Goal: Task Accomplishment & Management: Use online tool/utility

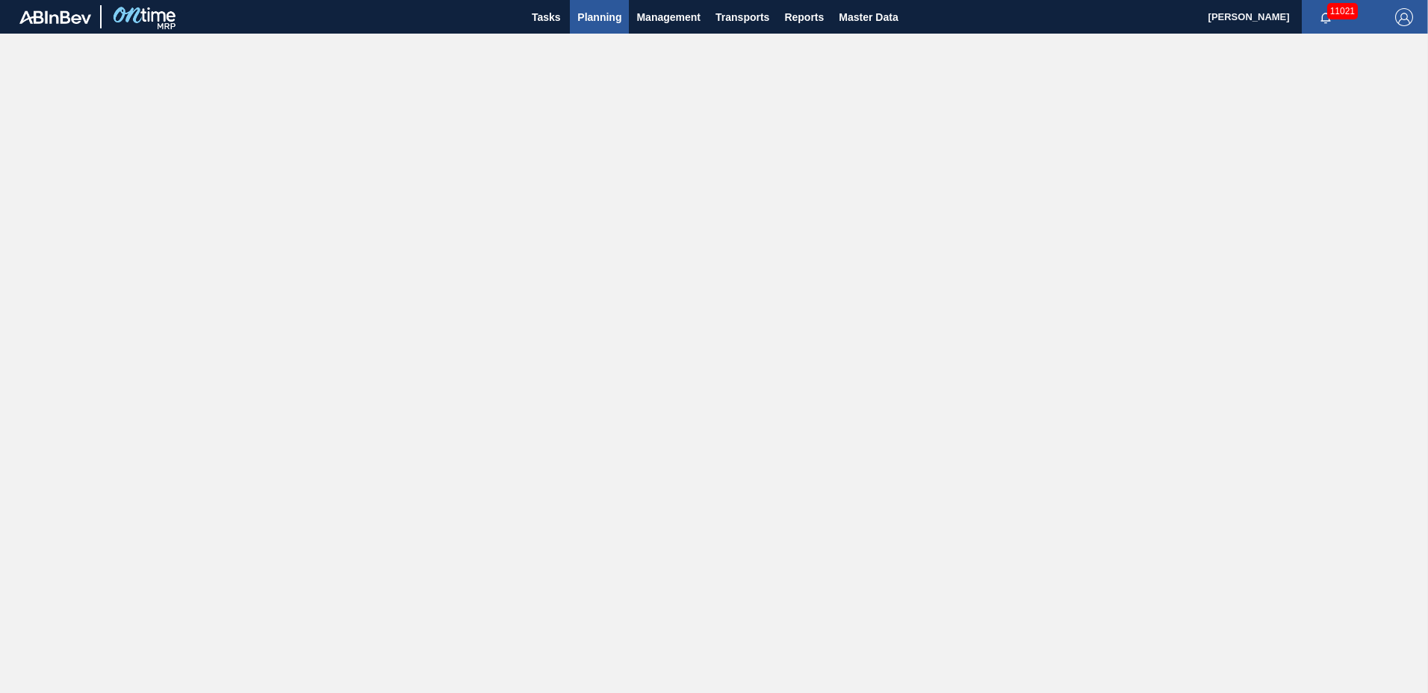
click at [615, 22] on span "Planning" at bounding box center [599, 17] width 44 height 18
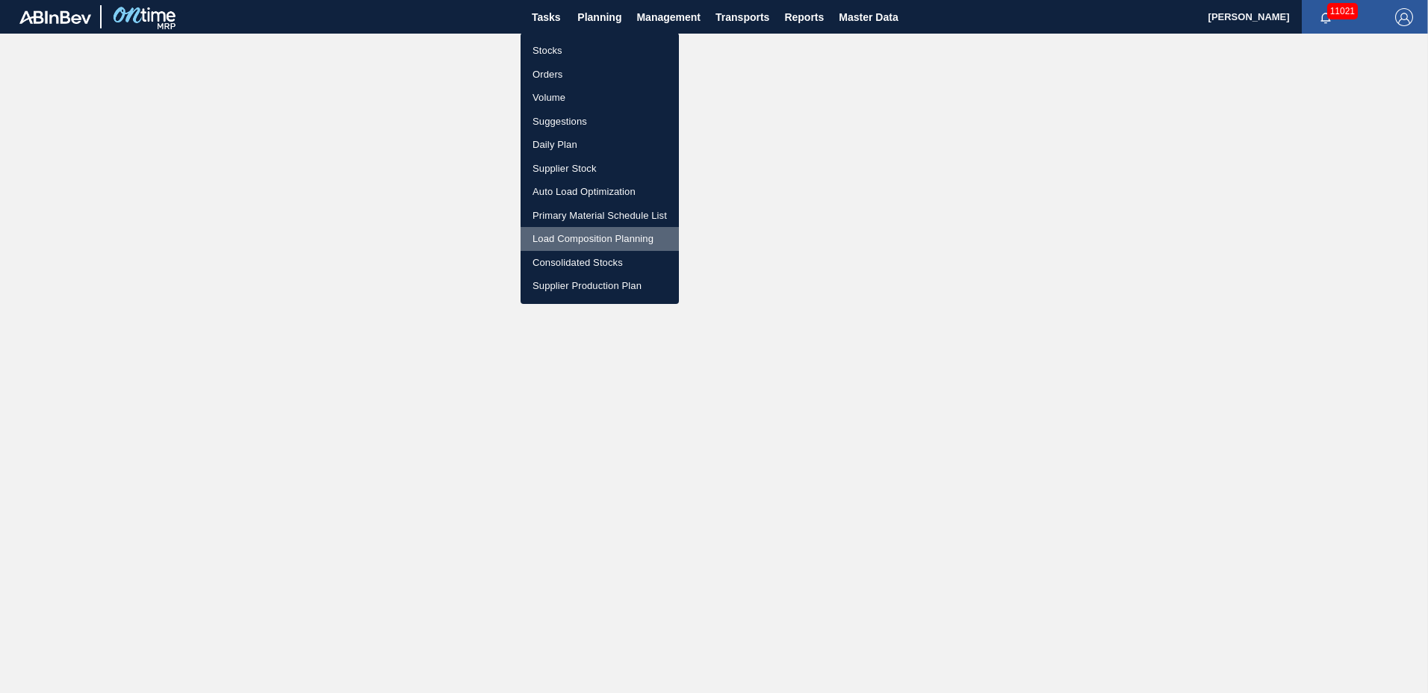
click at [556, 237] on li "Load Composition Planning" at bounding box center [600, 239] width 158 height 24
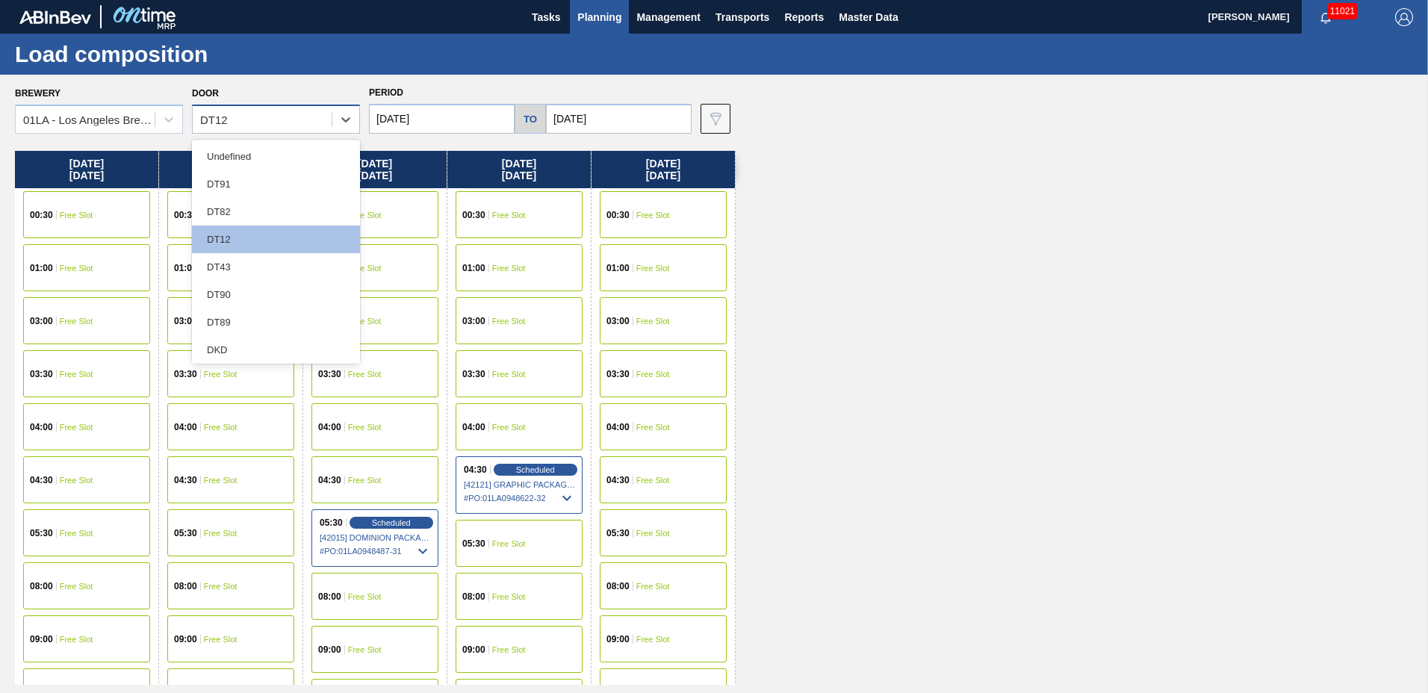
click at [223, 119] on div "DT12" at bounding box center [214, 120] width 28 height 13
click at [210, 193] on div "DT91" at bounding box center [276, 184] width 168 height 28
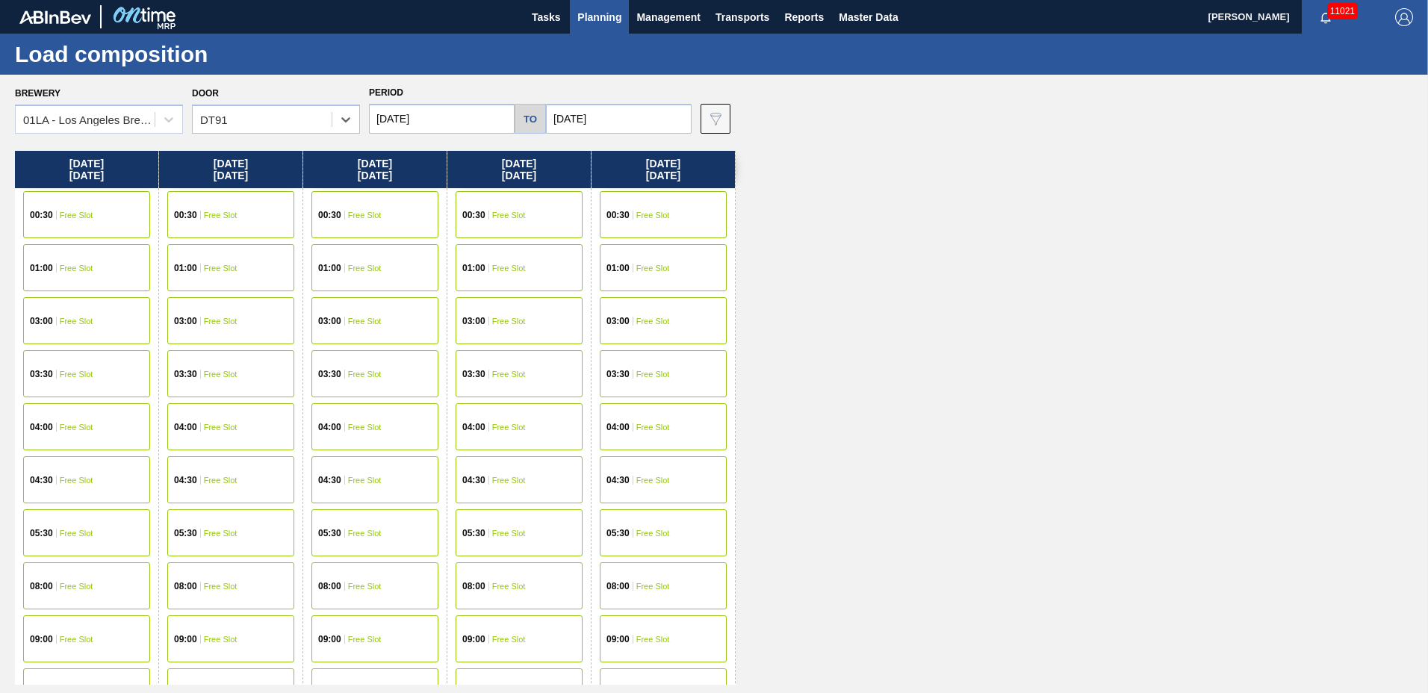
scroll to position [786, 0]
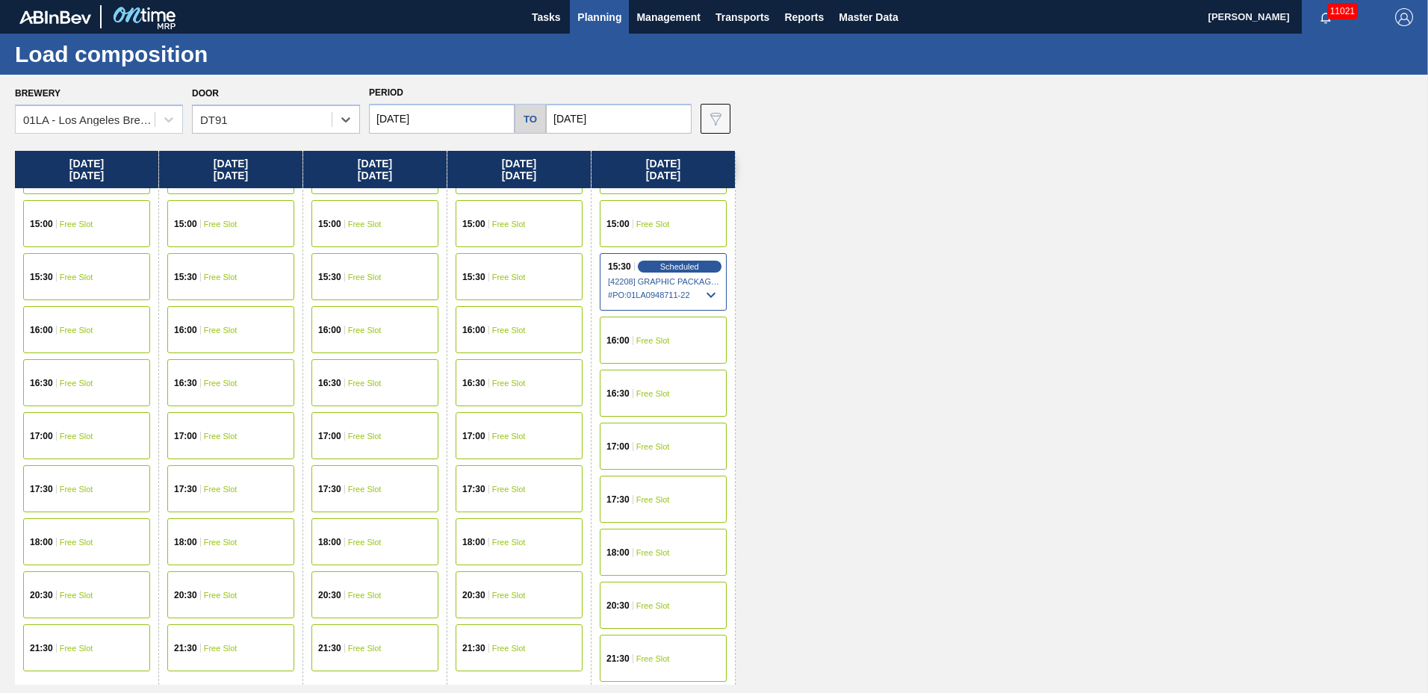
click at [655, 257] on div "15:30 Scheduled [42208] GRAPHIC PACKAGING INTERNATIONA - 0008260707 # PO : 01LA…" at bounding box center [663, 282] width 127 height 58
click at [660, 268] on span "Scheduled" at bounding box center [679, 266] width 43 height 10
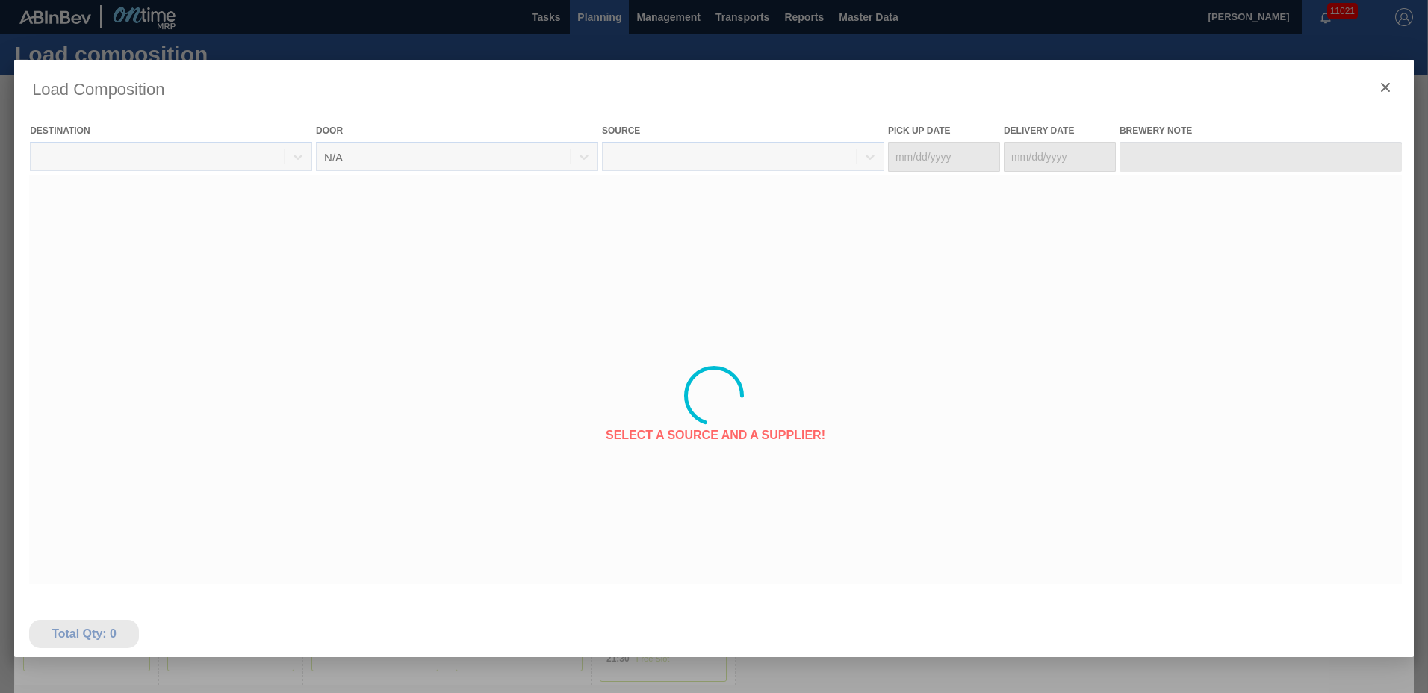
type Date "[DATE]"
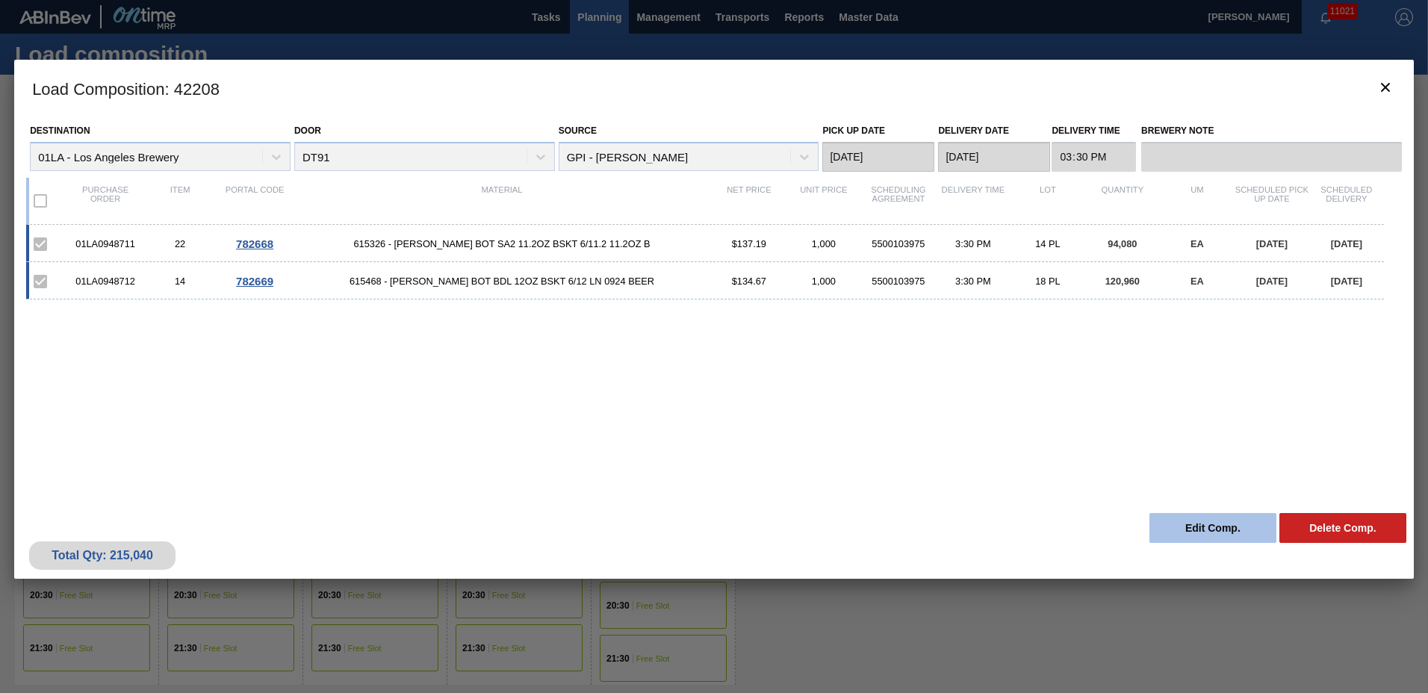
click at [1248, 532] on button "Edit Comp." at bounding box center [1212, 528] width 127 height 30
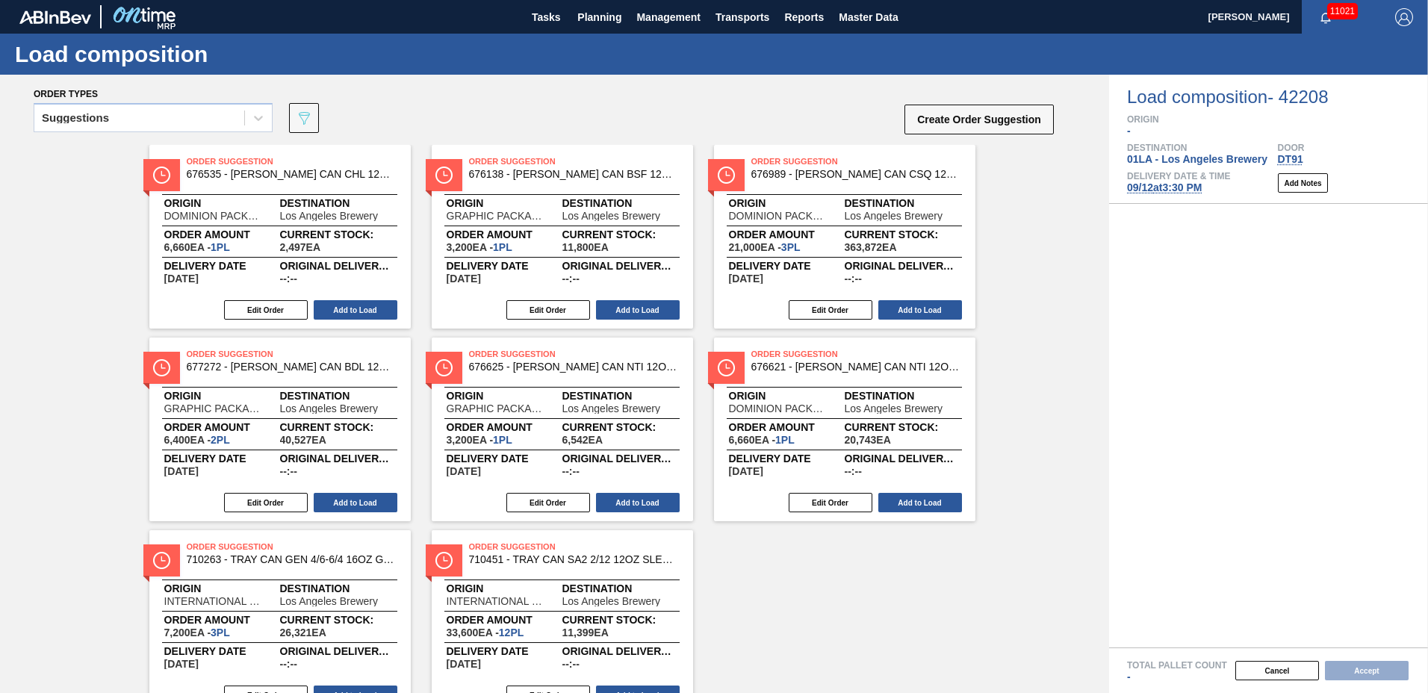
click at [1151, 184] on span "[DATE] 3:30 PM" at bounding box center [1164, 187] width 75 height 12
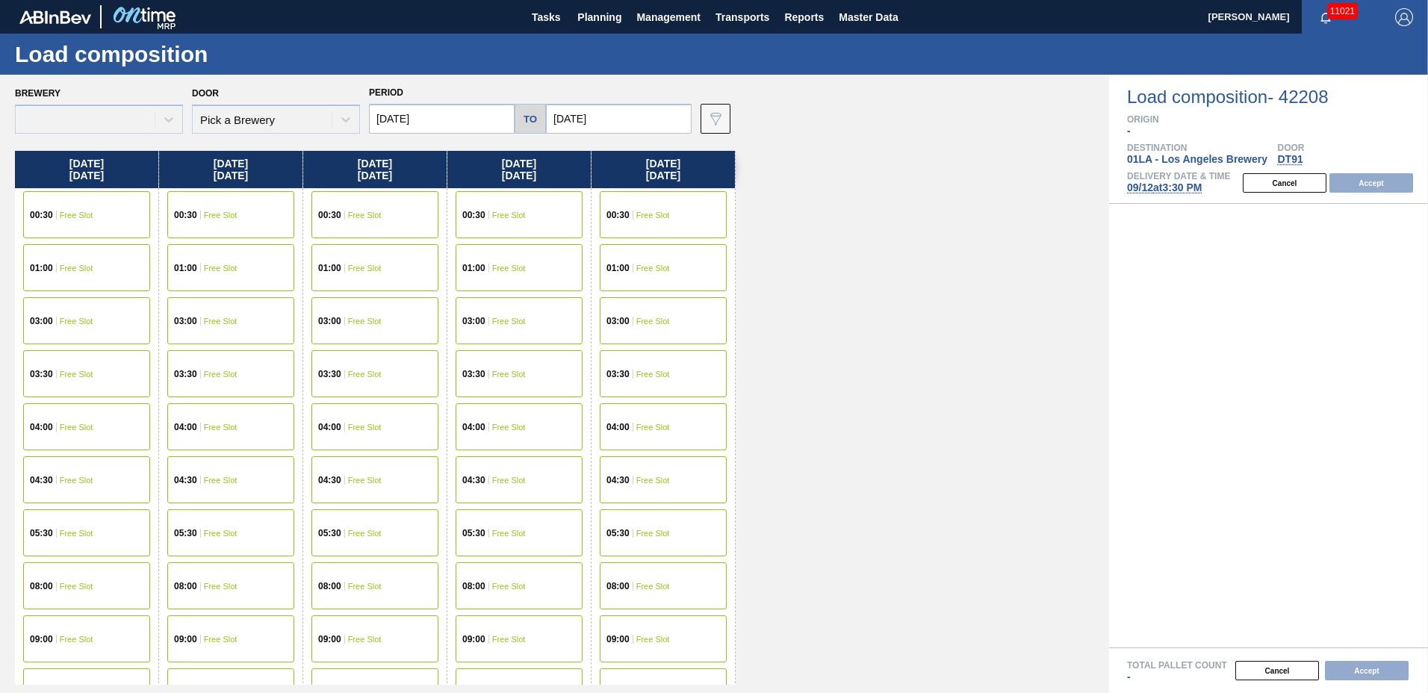
type input "[DATE]"
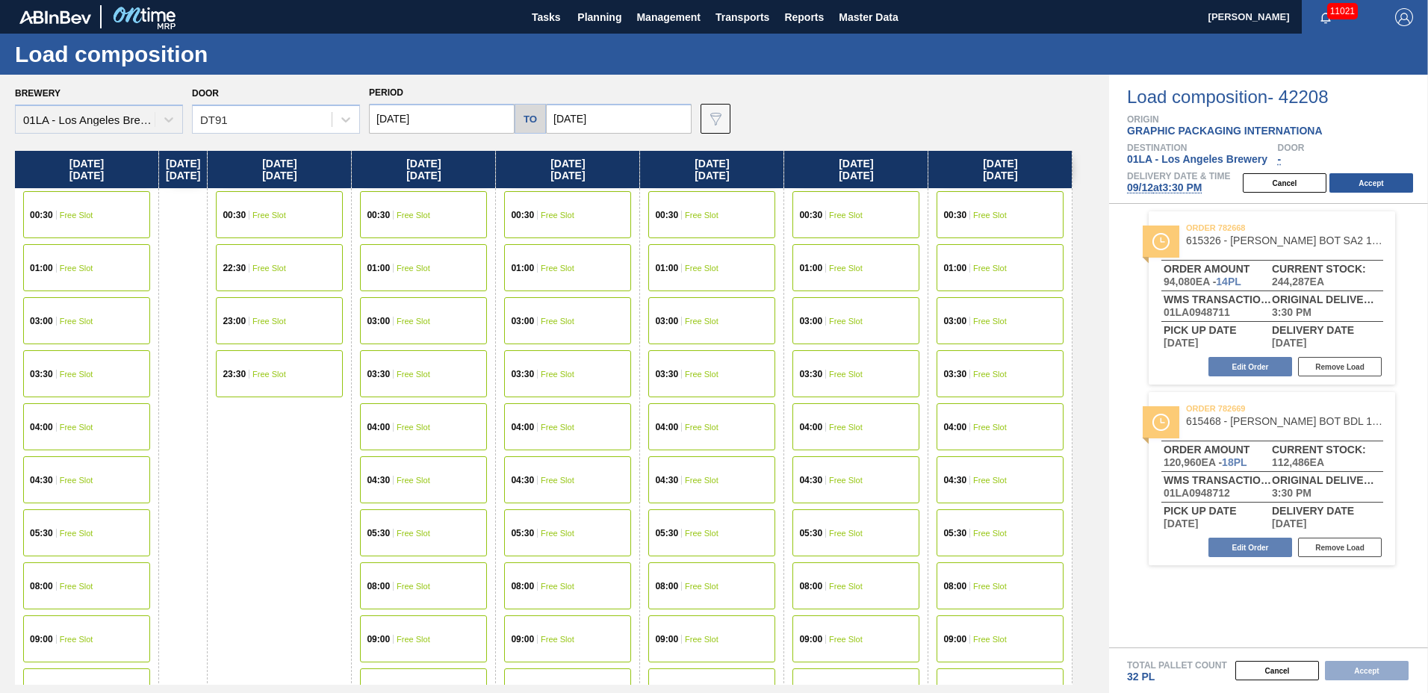
scroll to position [573, 0]
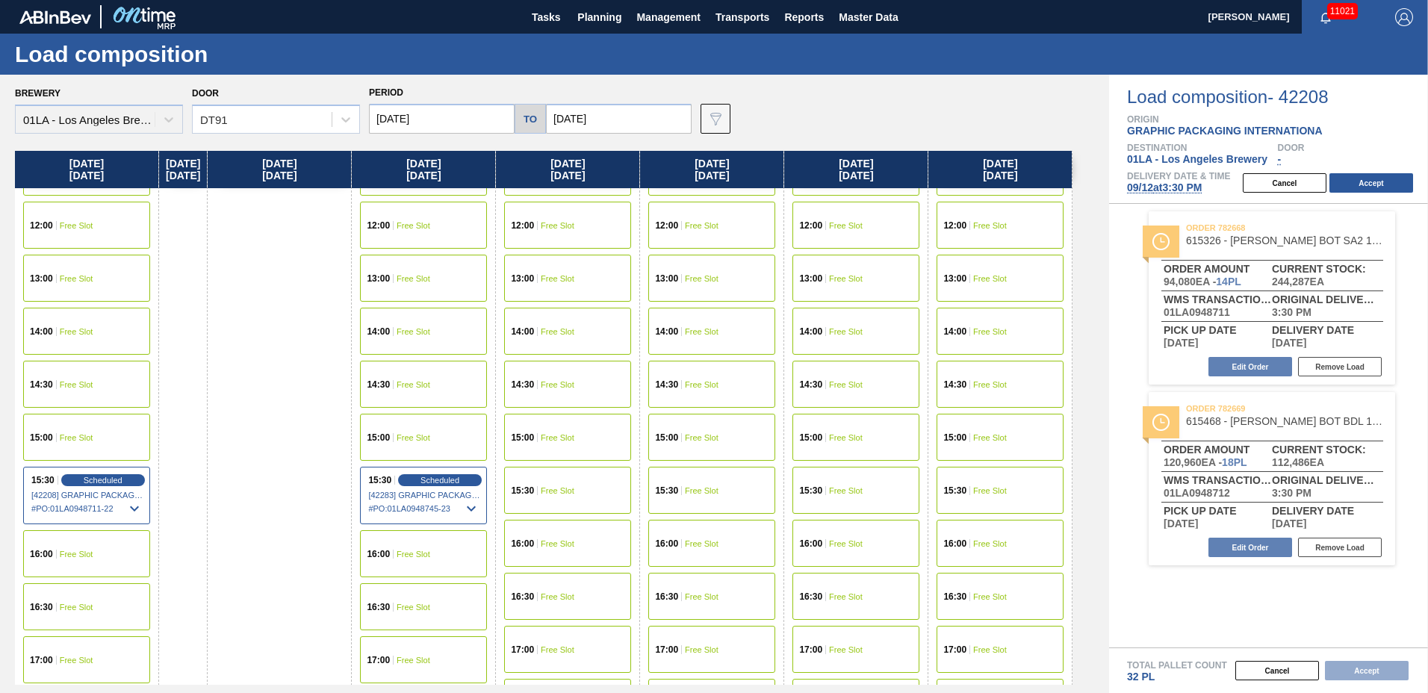
click at [81, 283] on div "13:00 Free Slot" at bounding box center [86, 278] width 127 height 47
click at [1371, 182] on button "Accept" at bounding box center [1371, 182] width 84 height 19
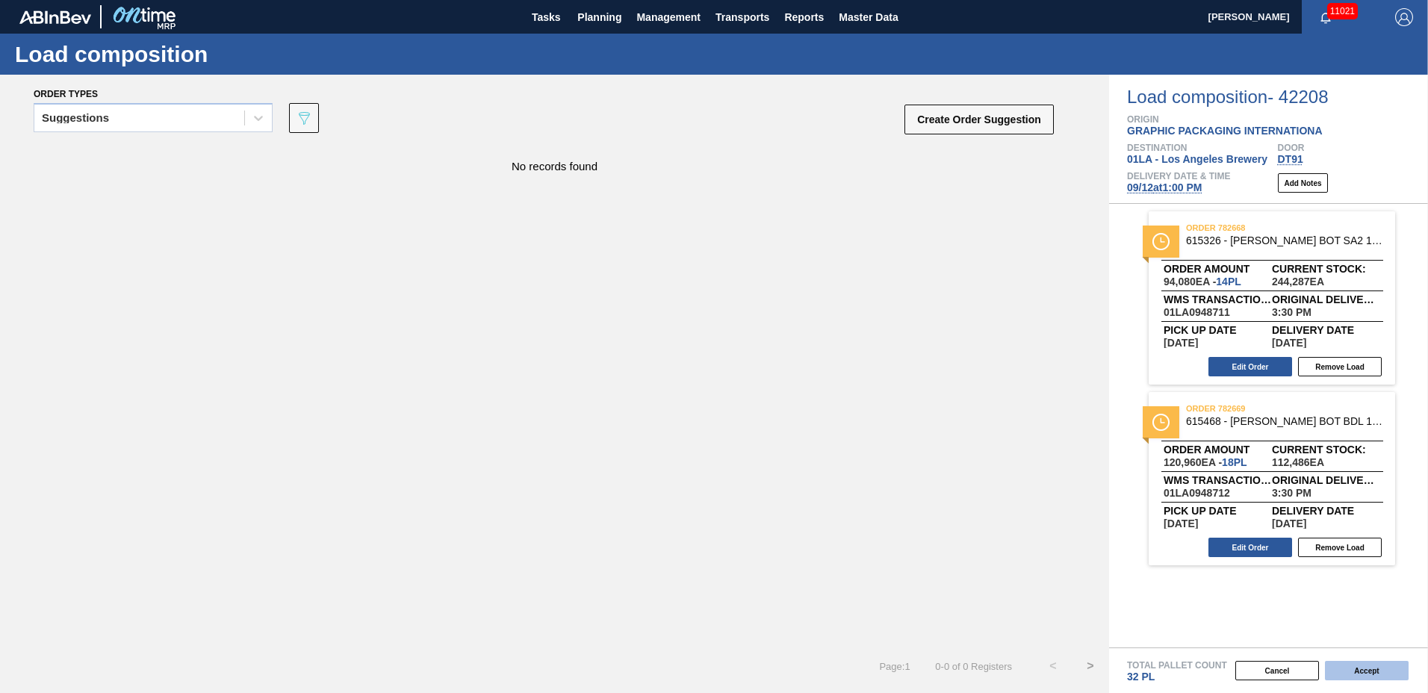
click at [1370, 665] on button "Accept" at bounding box center [1367, 670] width 84 height 19
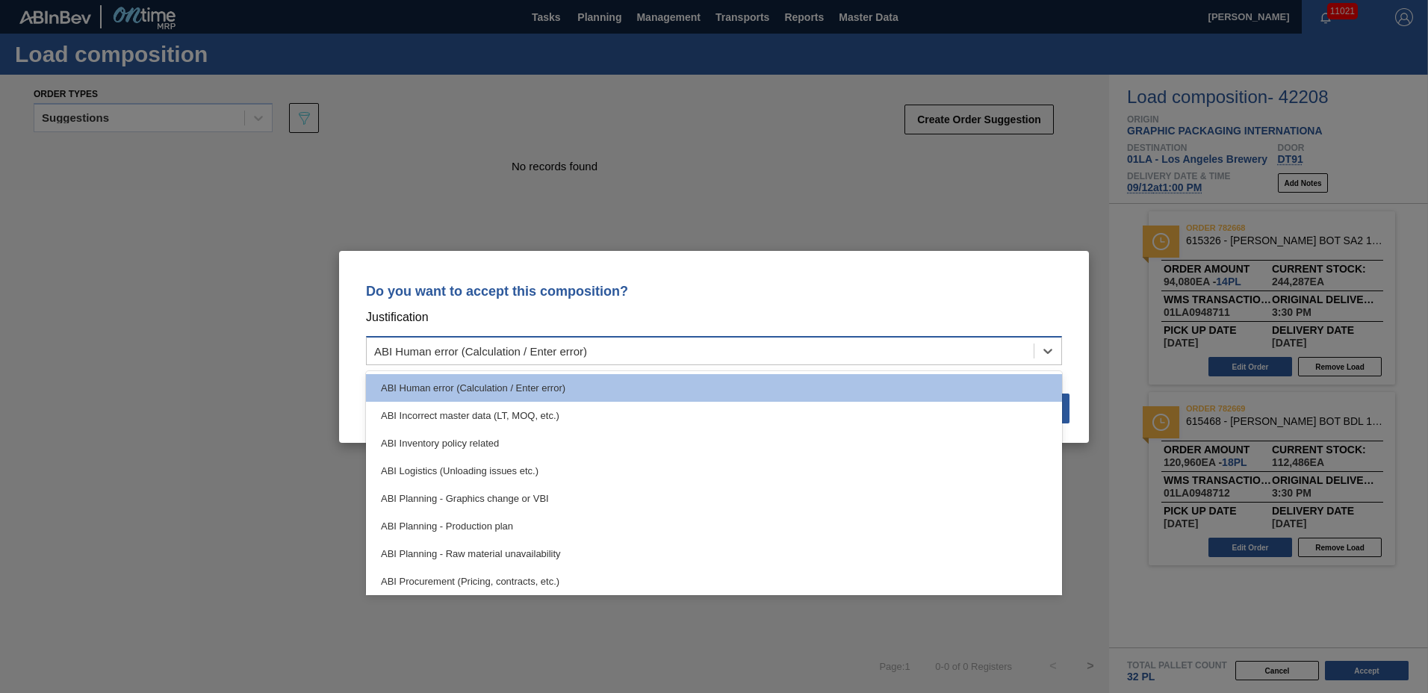
click at [600, 353] on div "ABI Human error (Calculation / Enter error)" at bounding box center [700, 351] width 667 height 22
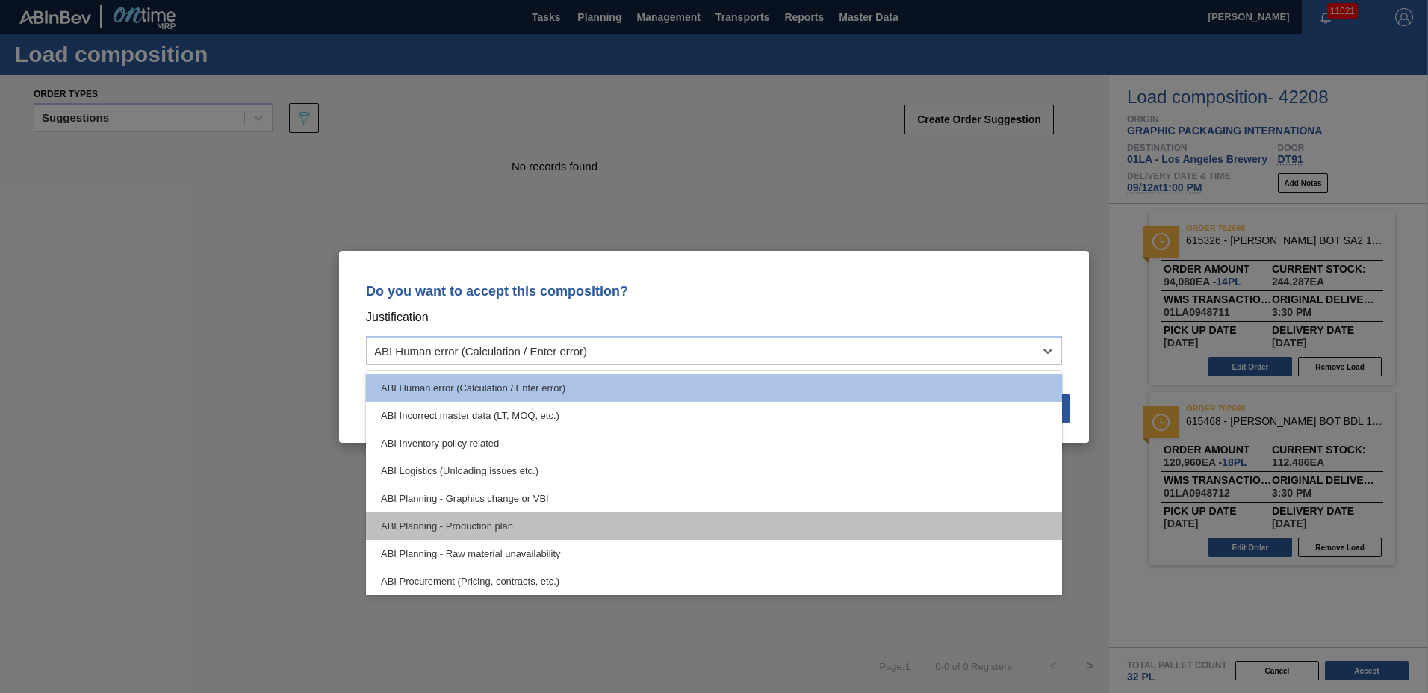
click at [540, 529] on div "ABI Planning - Production plan" at bounding box center [714, 526] width 696 height 28
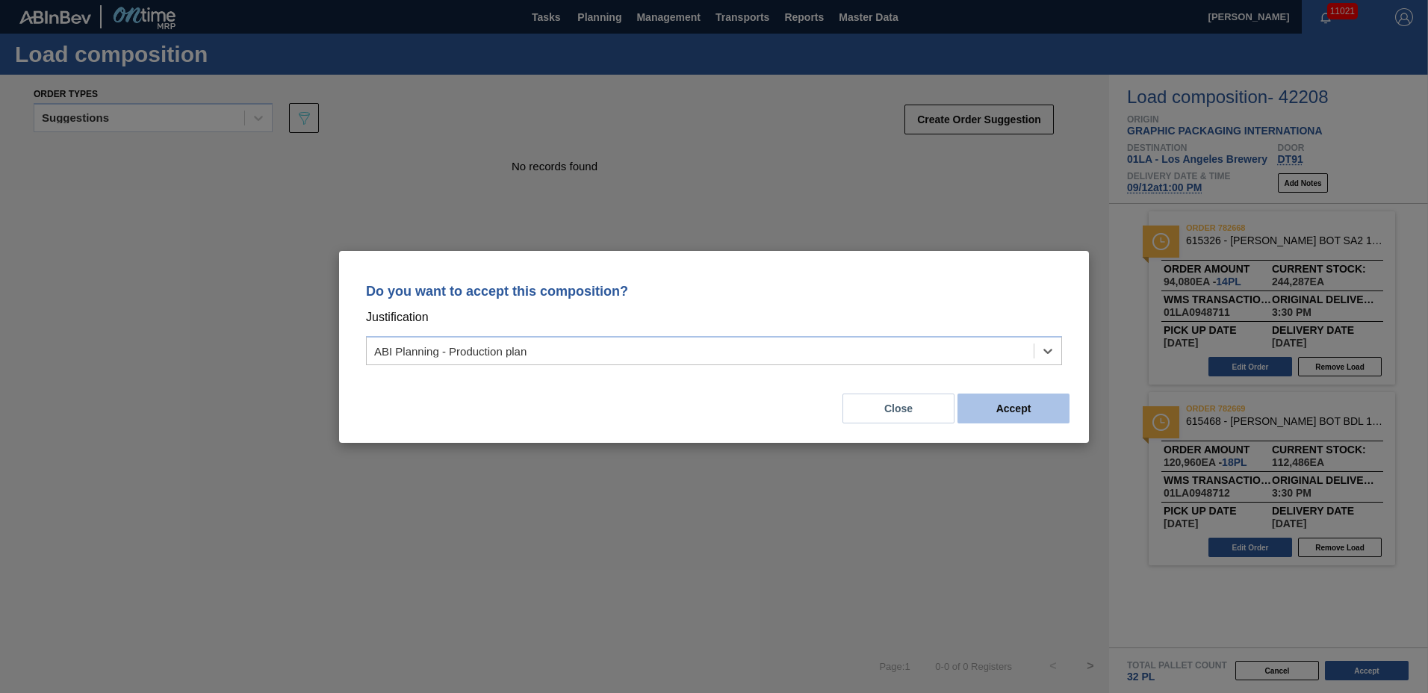
click at [1017, 413] on button "Accept" at bounding box center [1013, 409] width 112 height 30
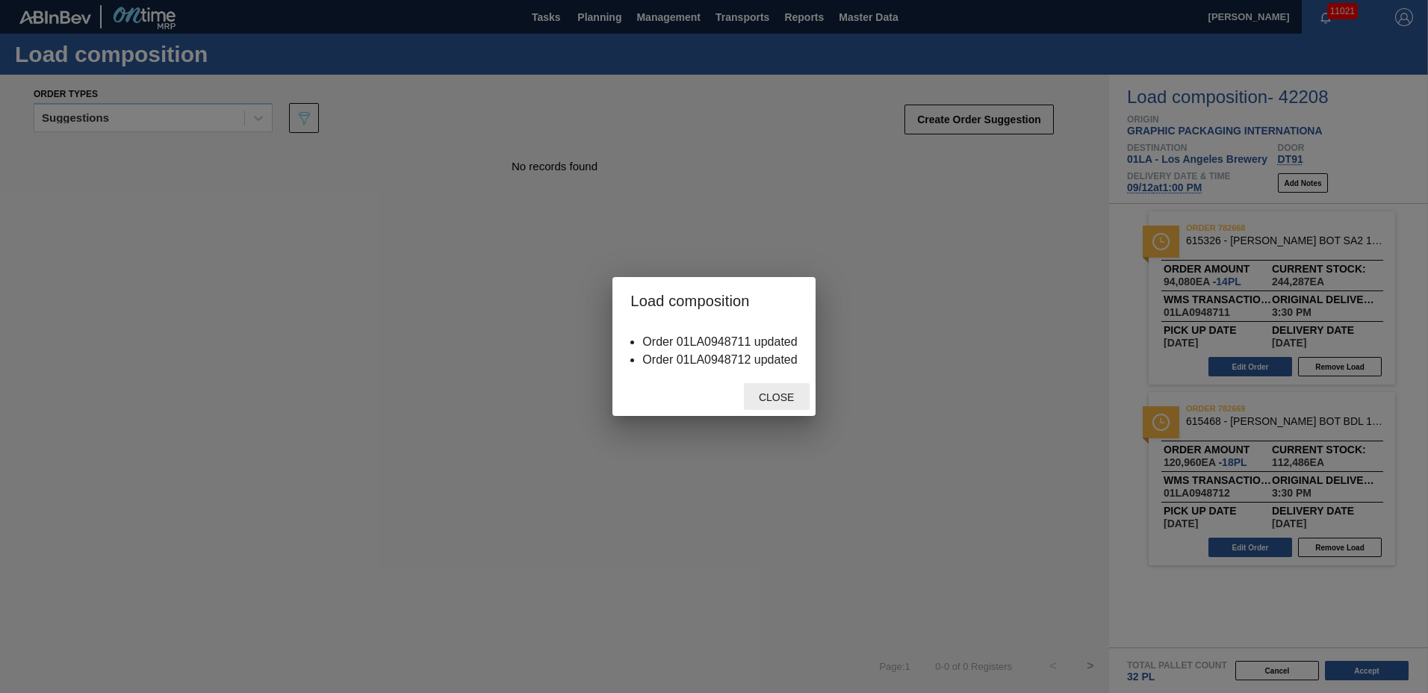
click at [786, 400] on span "Close" at bounding box center [776, 397] width 59 height 12
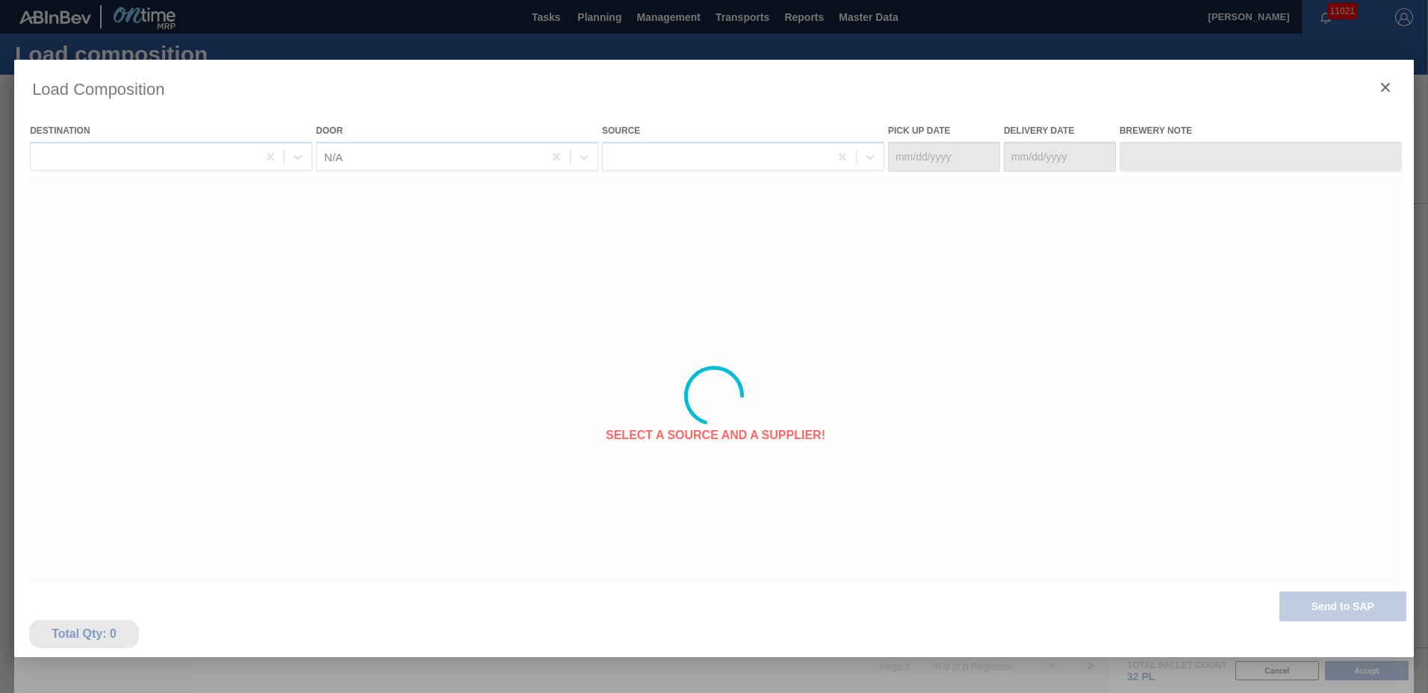
type Date "[DATE]"
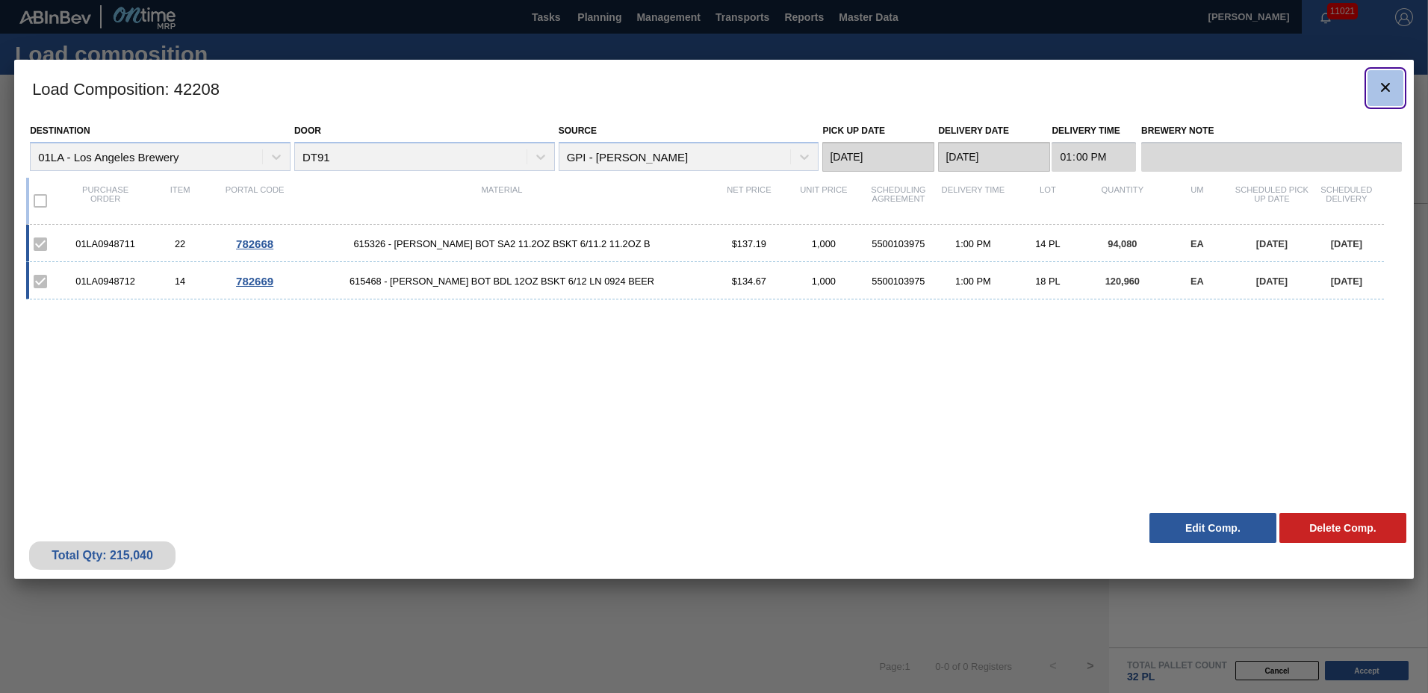
click at [1389, 99] on button "botão de ícone" at bounding box center [1385, 88] width 36 height 36
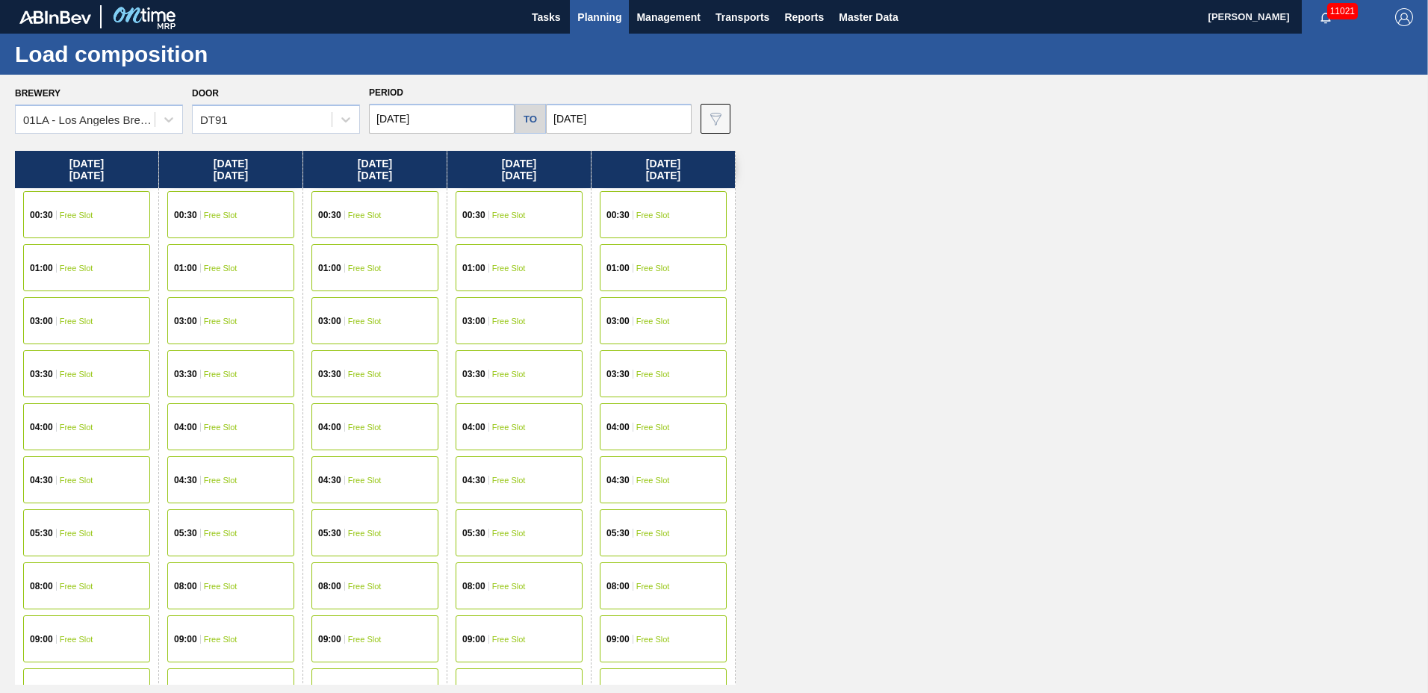
click at [629, 116] on input "[DATE]" at bounding box center [619, 119] width 146 height 30
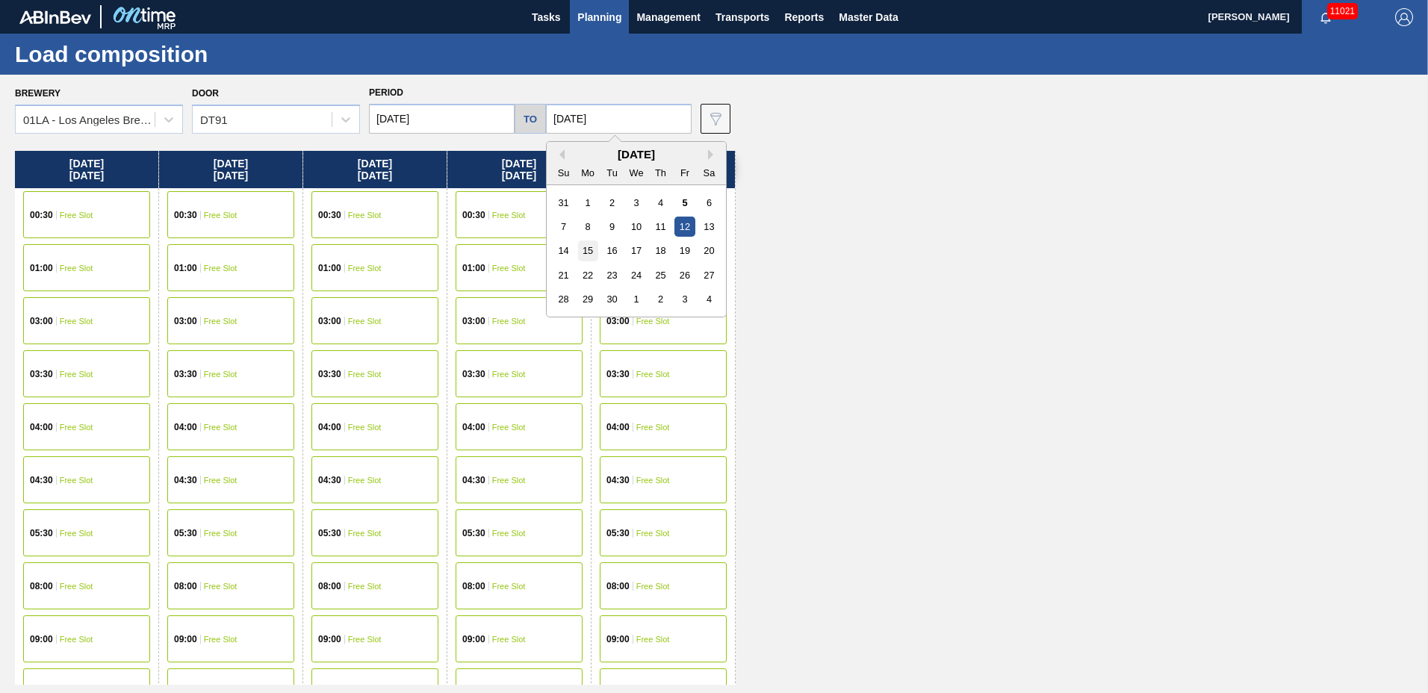
click at [580, 253] on div "15" at bounding box center [588, 250] width 20 height 20
type input "[DATE]"
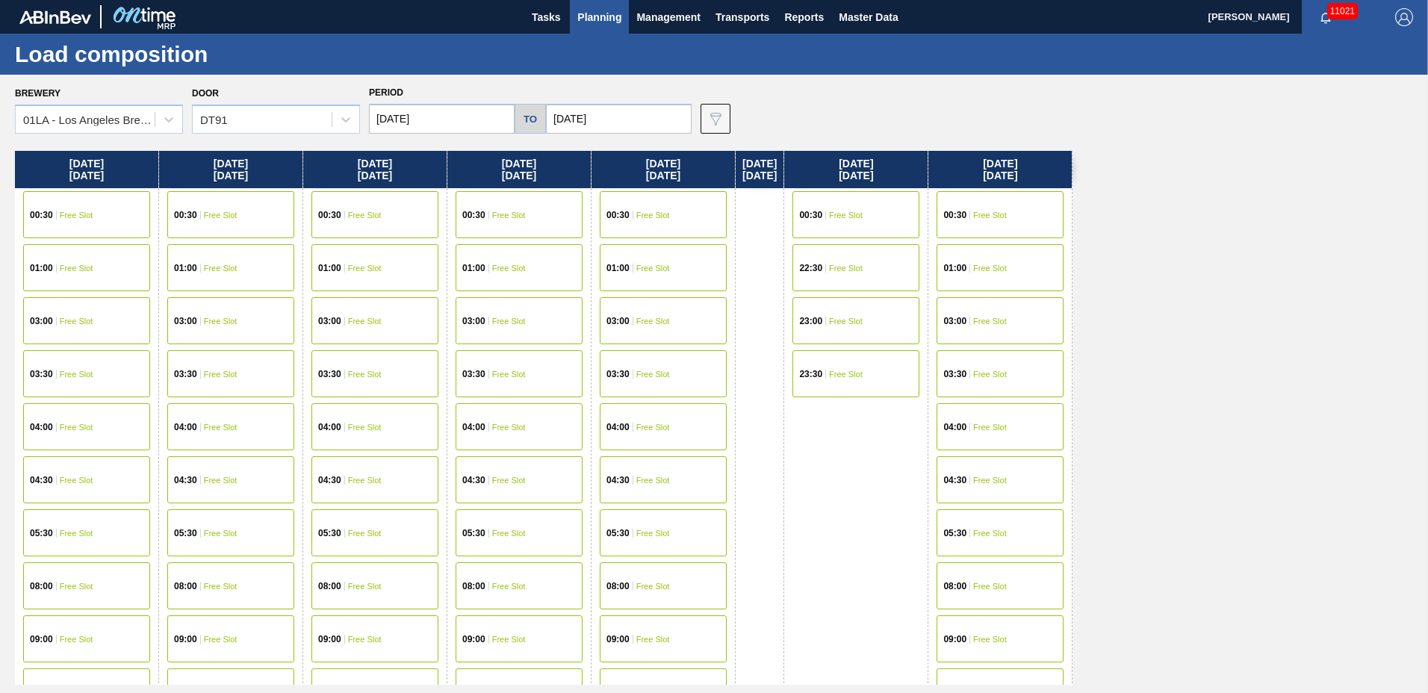
scroll to position [573, 0]
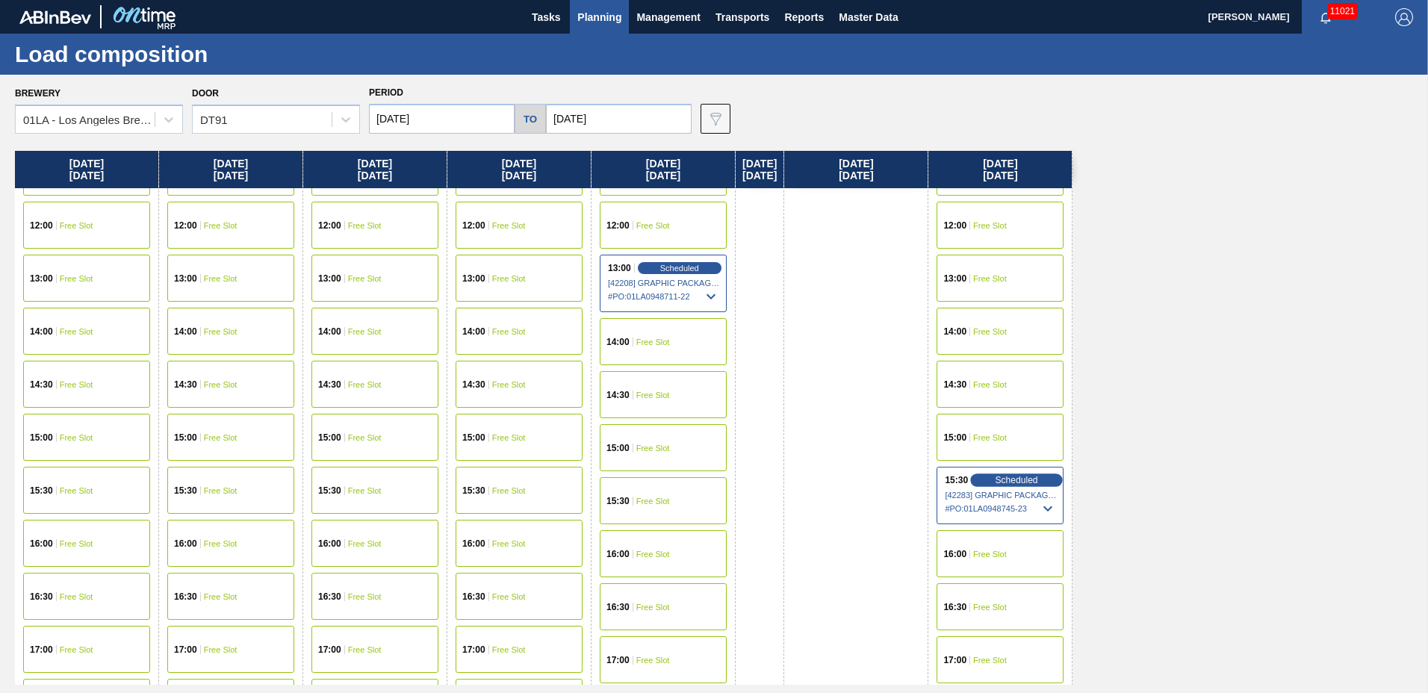
click at [1038, 481] on span "Scheduled" at bounding box center [1016, 480] width 43 height 10
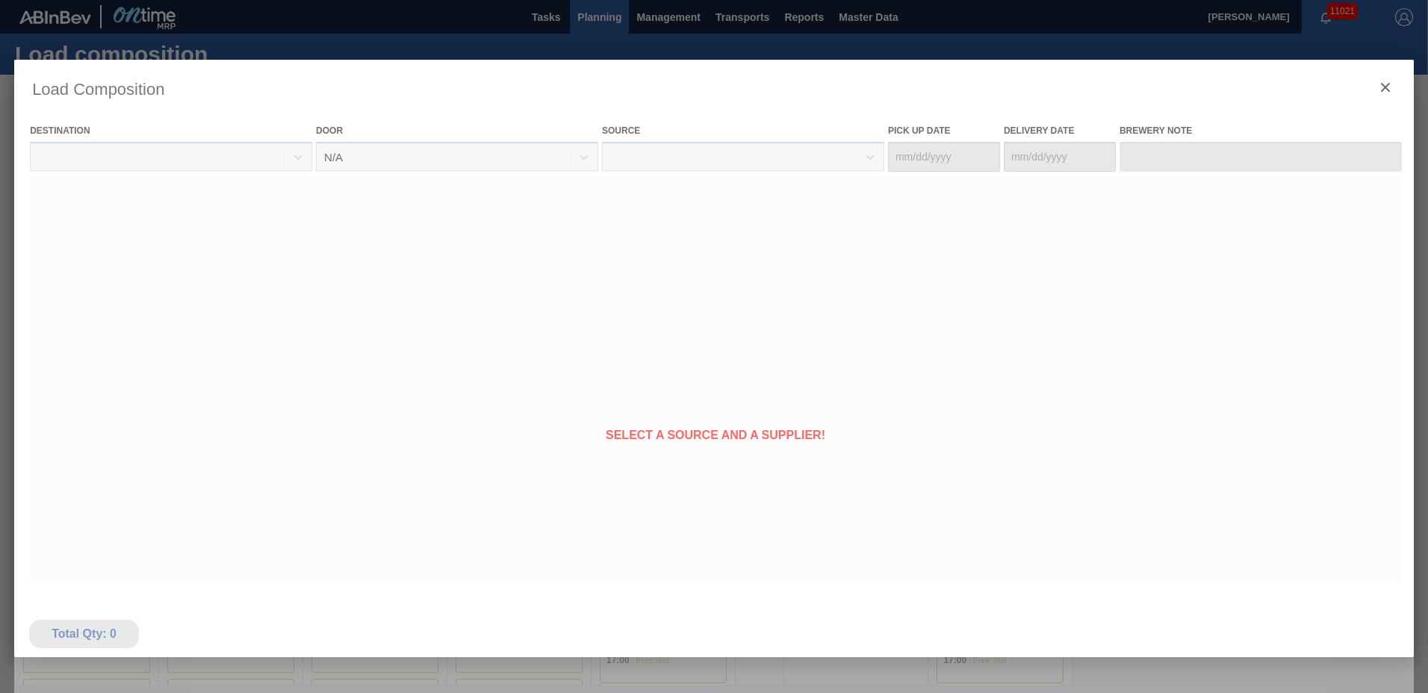
type Date "[DATE]"
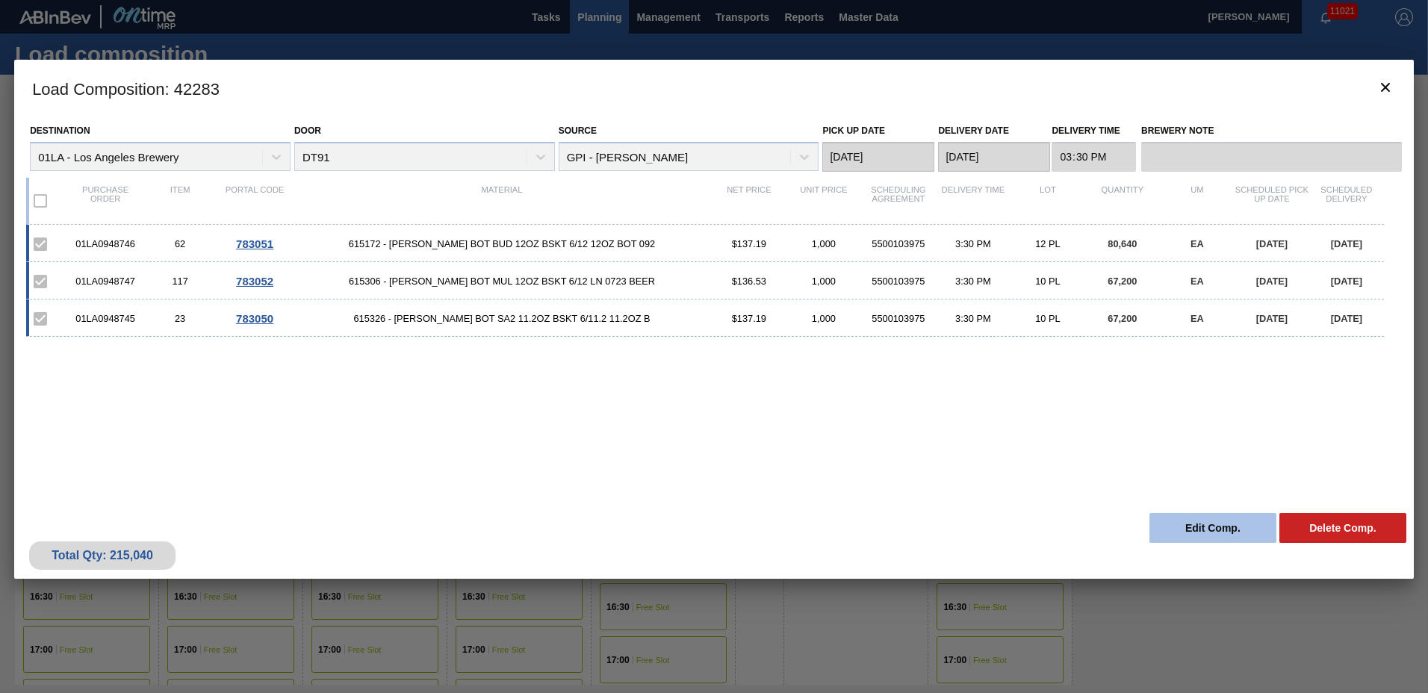
click at [1215, 529] on button "Edit Comp." at bounding box center [1212, 528] width 127 height 30
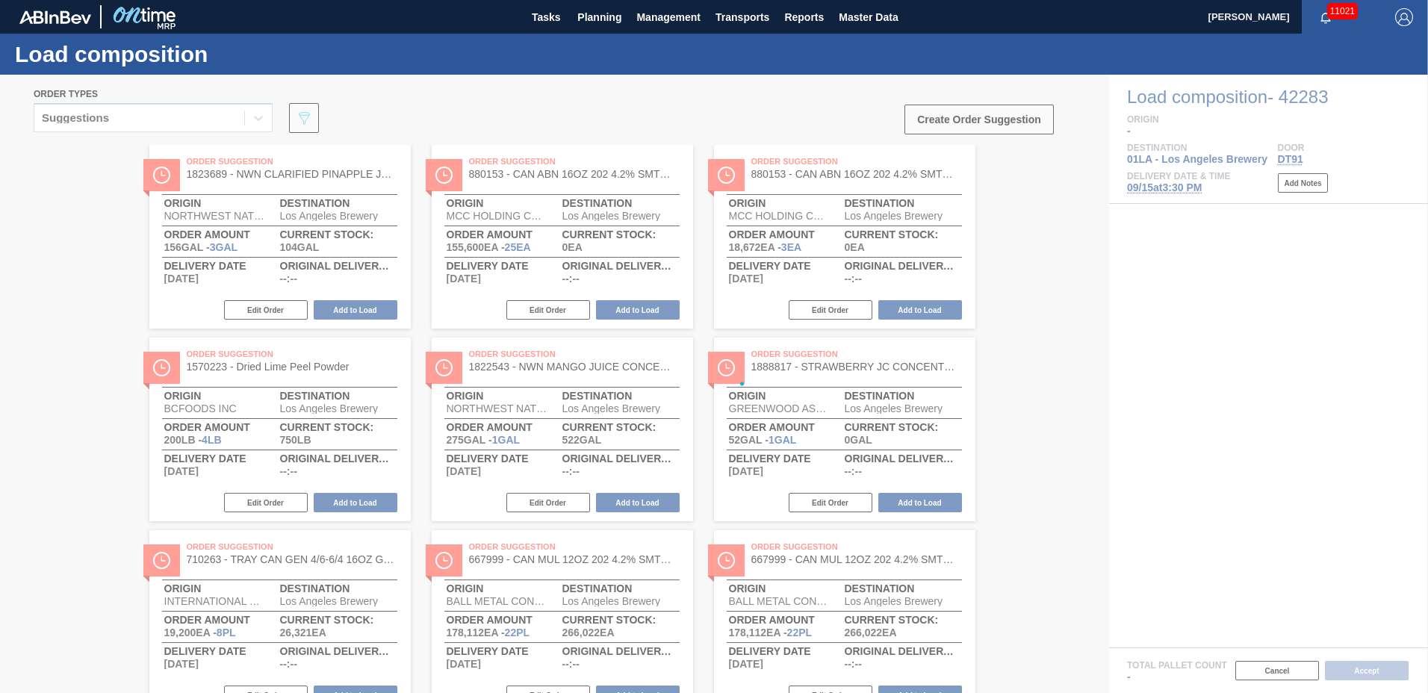
click at [1171, 187] on div at bounding box center [714, 384] width 1428 height 618
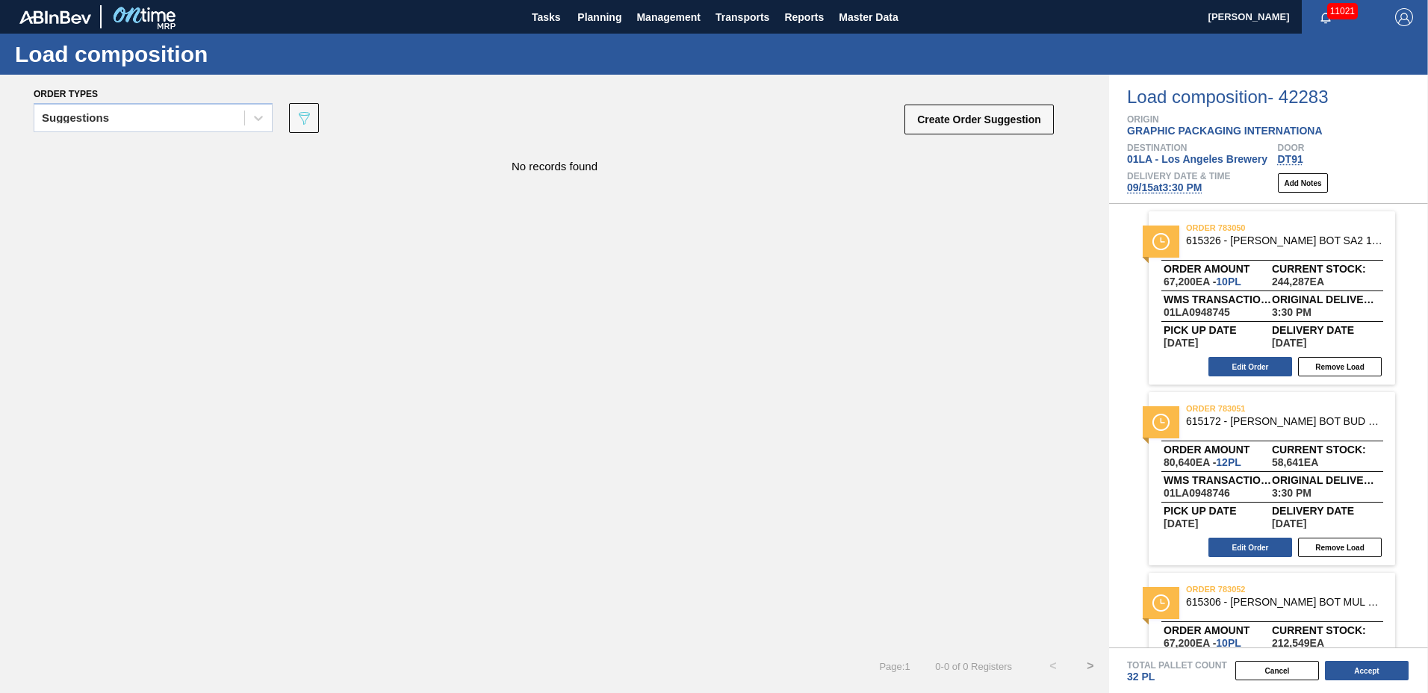
click at [1147, 189] on span "[DATE] 3:30 PM" at bounding box center [1164, 187] width 75 height 12
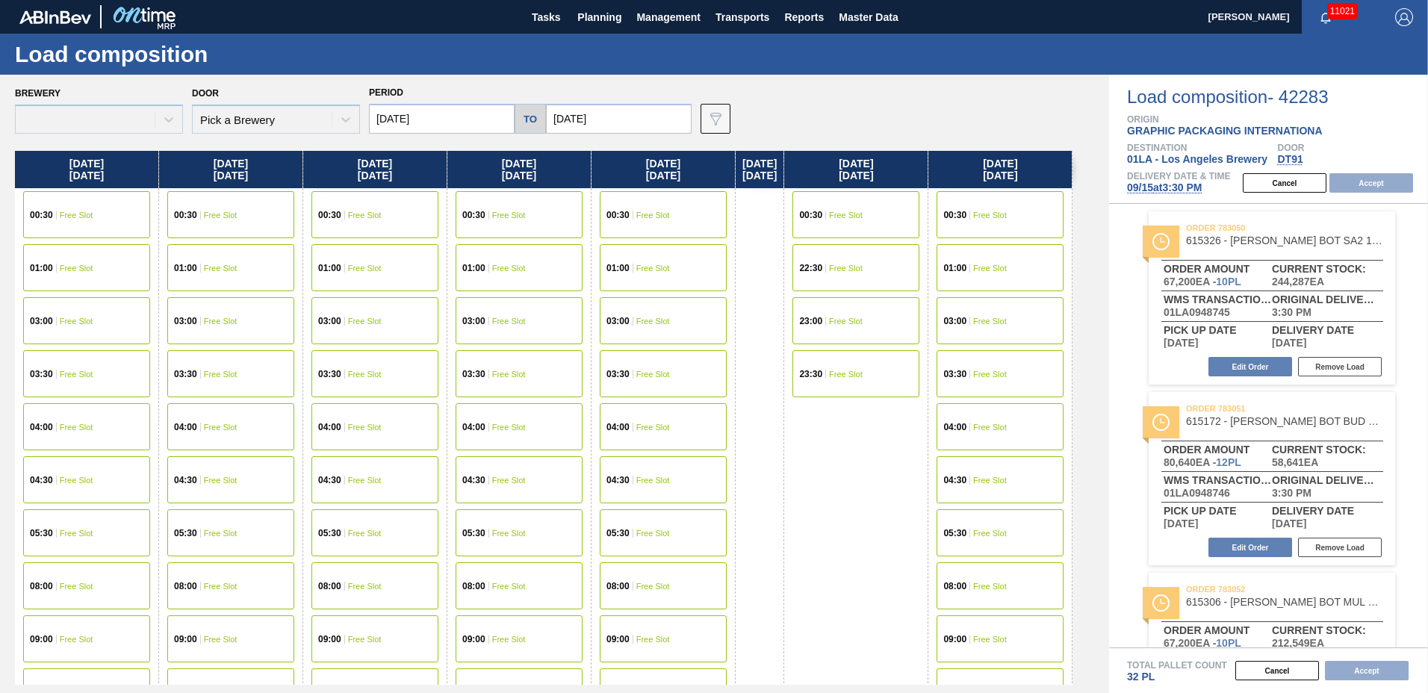
type input "[DATE]"
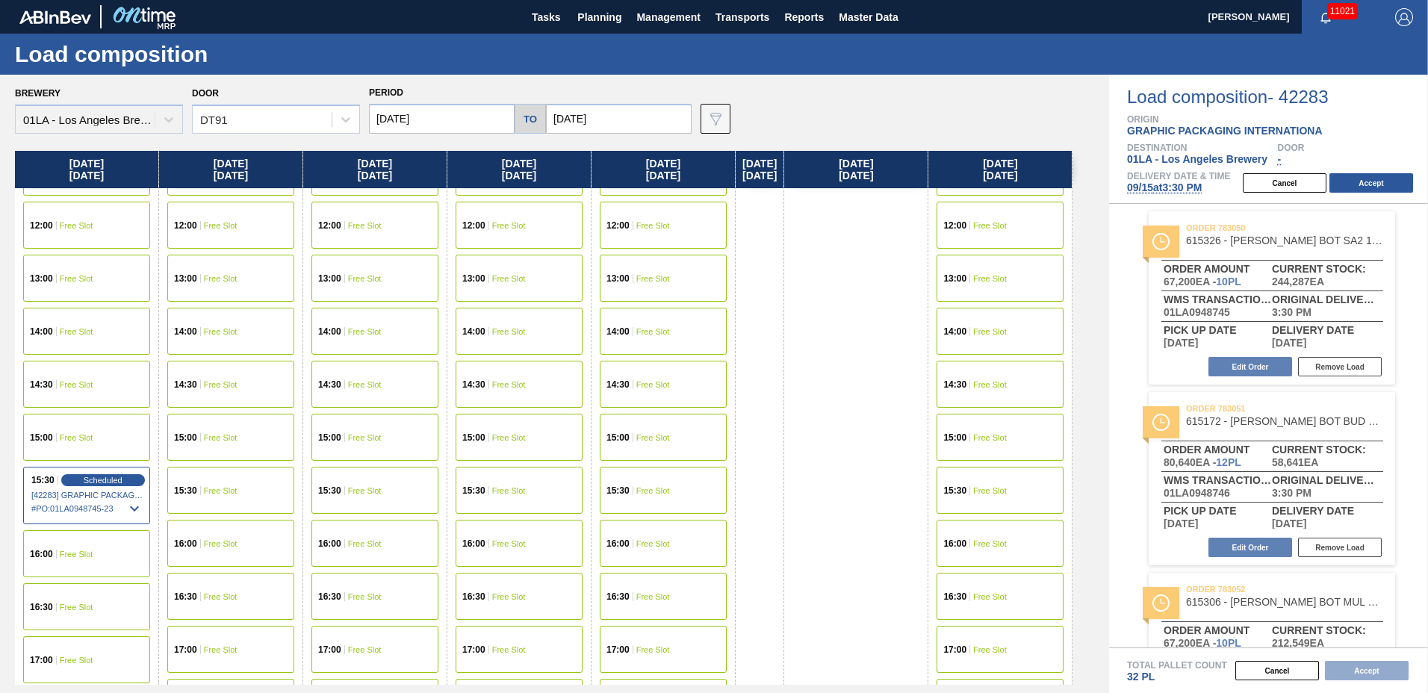
click at [68, 261] on div "13:00 Free Slot" at bounding box center [86, 278] width 127 height 47
click at [1381, 184] on button "Accept" at bounding box center [1371, 182] width 84 height 19
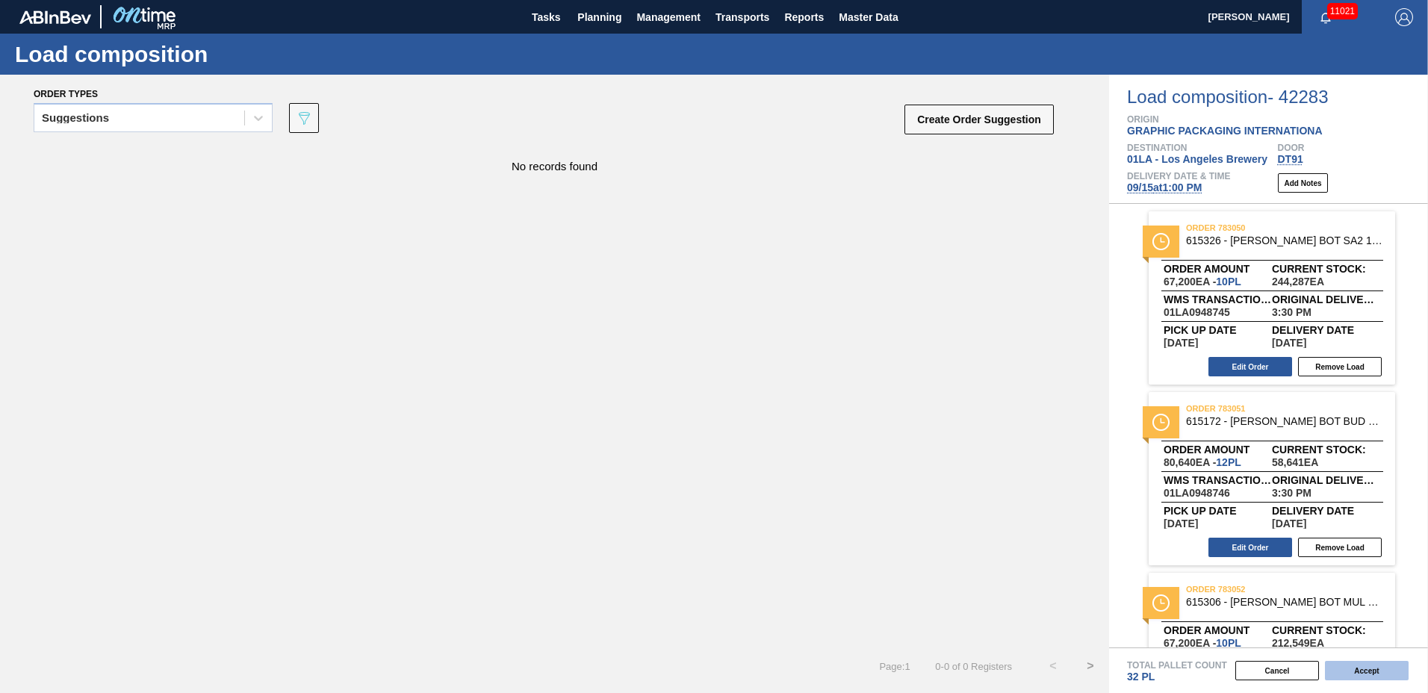
click at [1361, 665] on button "Accept" at bounding box center [1367, 670] width 84 height 19
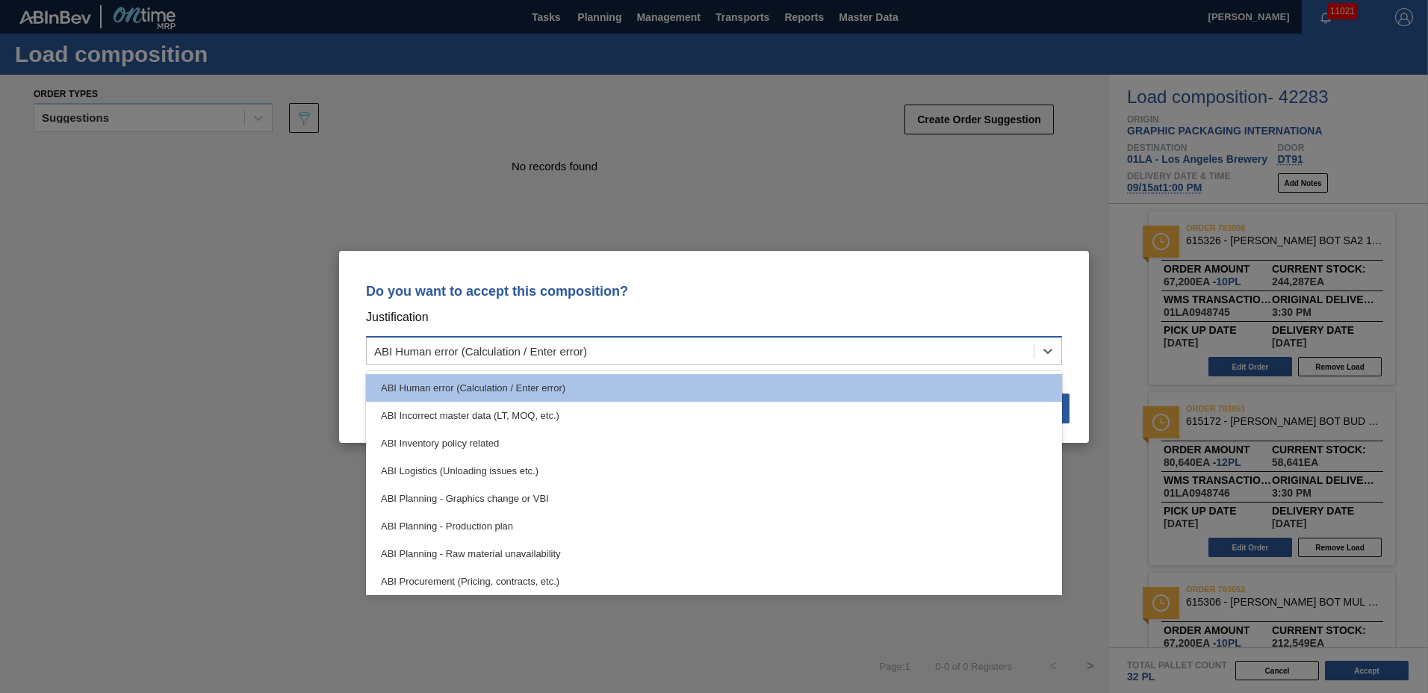
click at [666, 349] on div "ABI Human error (Calculation / Enter error)" at bounding box center [700, 351] width 667 height 22
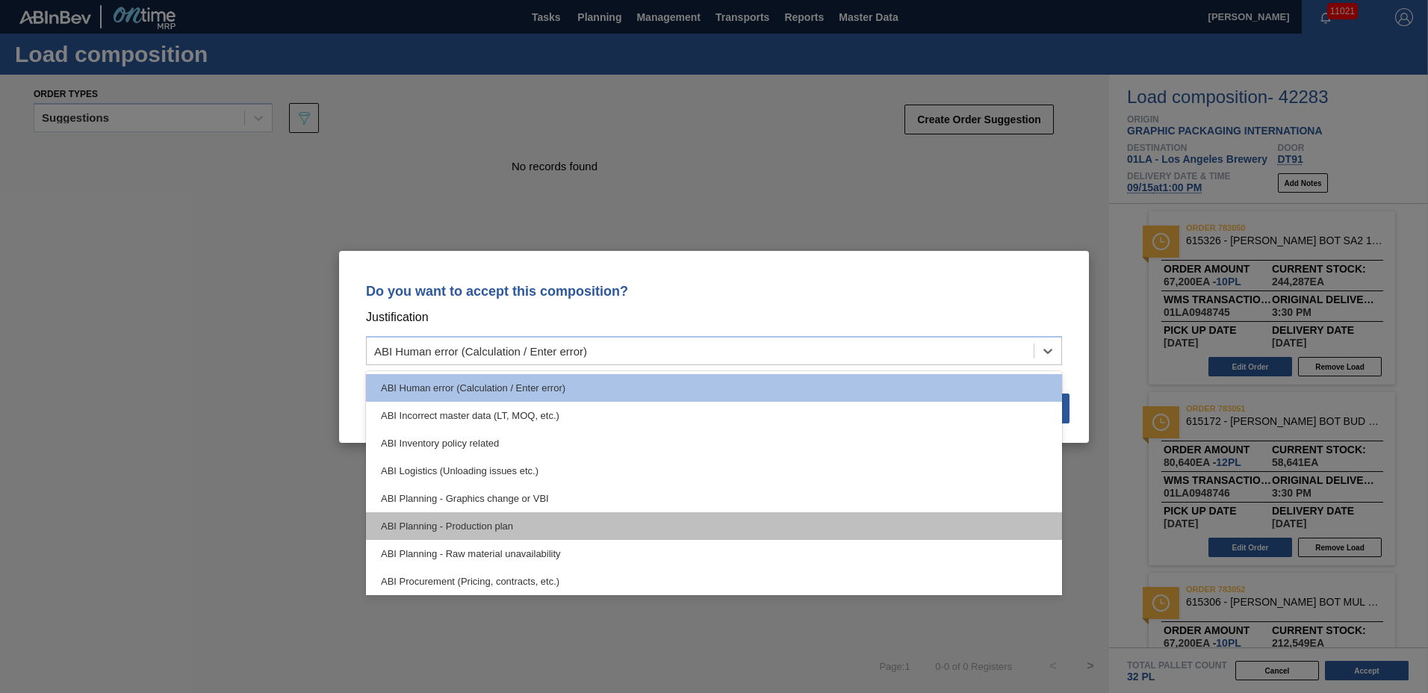
click at [529, 521] on div "ABI Planning - Production plan" at bounding box center [714, 526] width 696 height 28
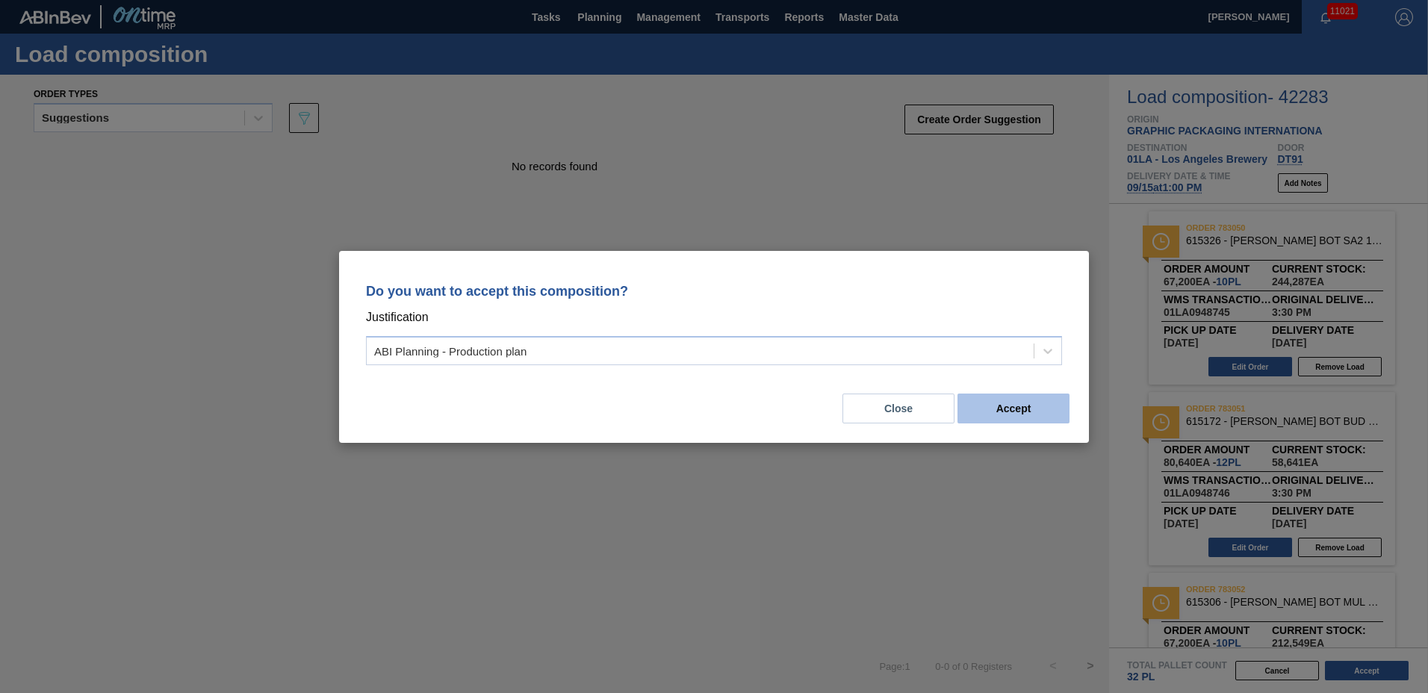
click at [1030, 403] on button "Accept" at bounding box center [1013, 409] width 112 height 30
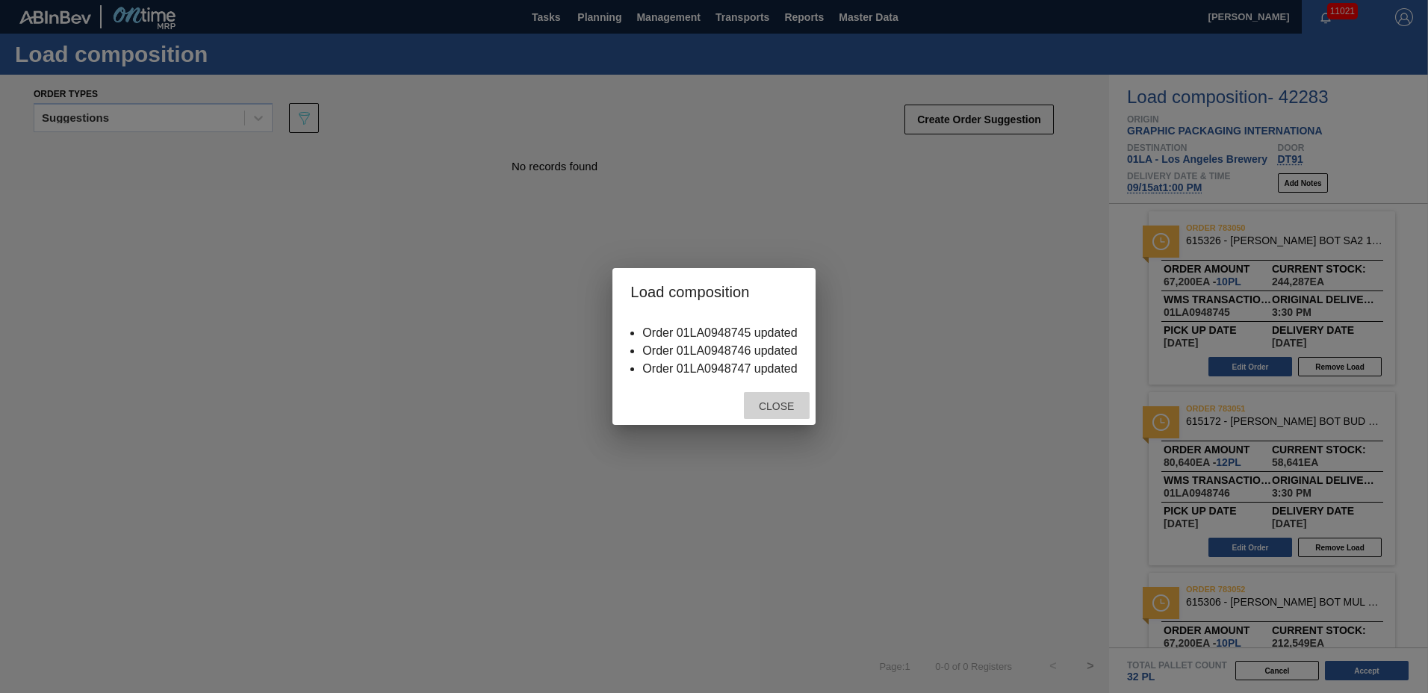
click at [787, 412] on div "Close" at bounding box center [777, 406] width 66 height 28
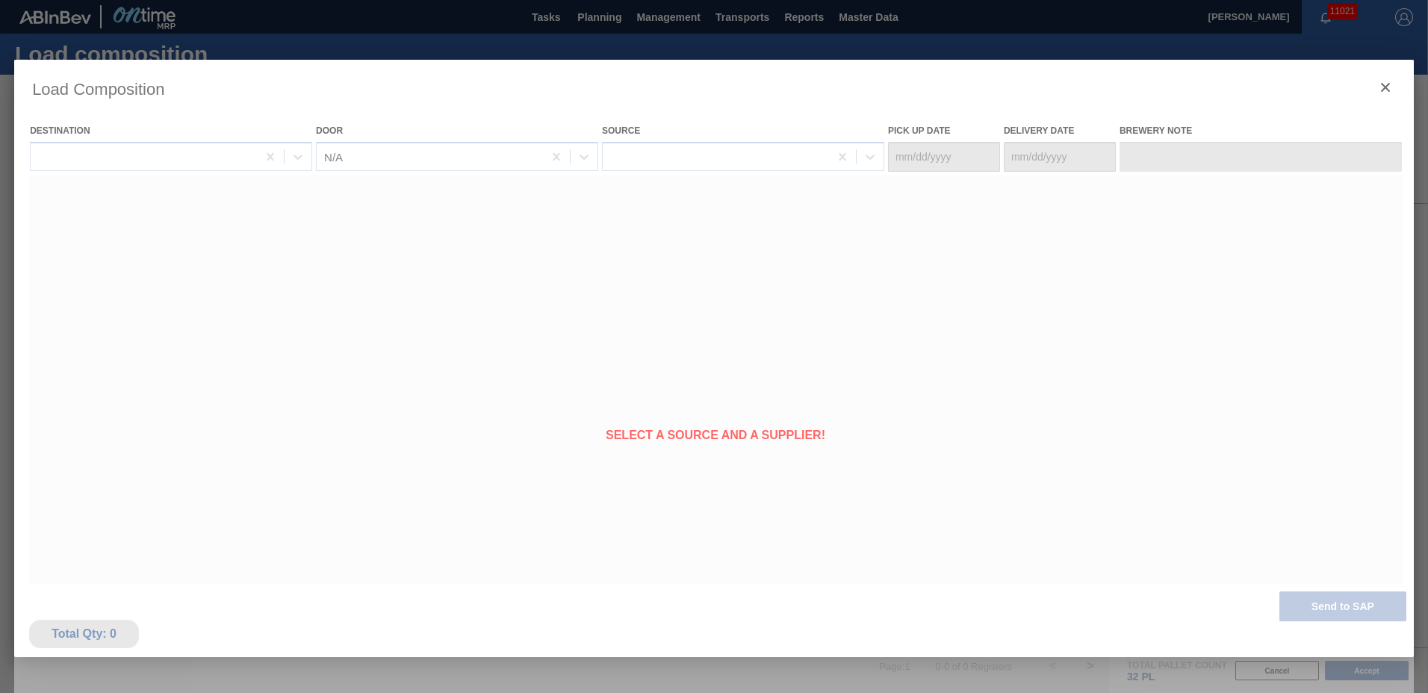
type Date "[DATE]"
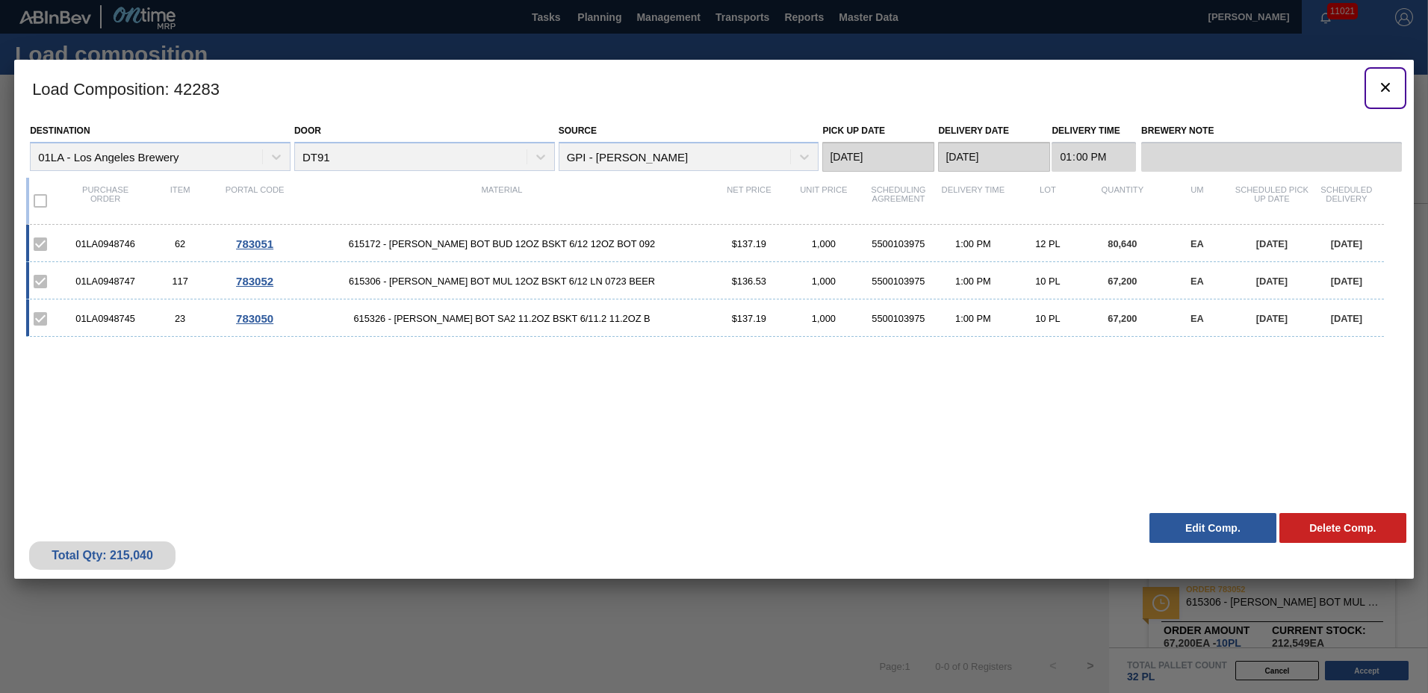
click at [1385, 86] on icon "botão de ícone" at bounding box center [1385, 87] width 9 height 9
